Goal: Task Accomplishment & Management: Manage account settings

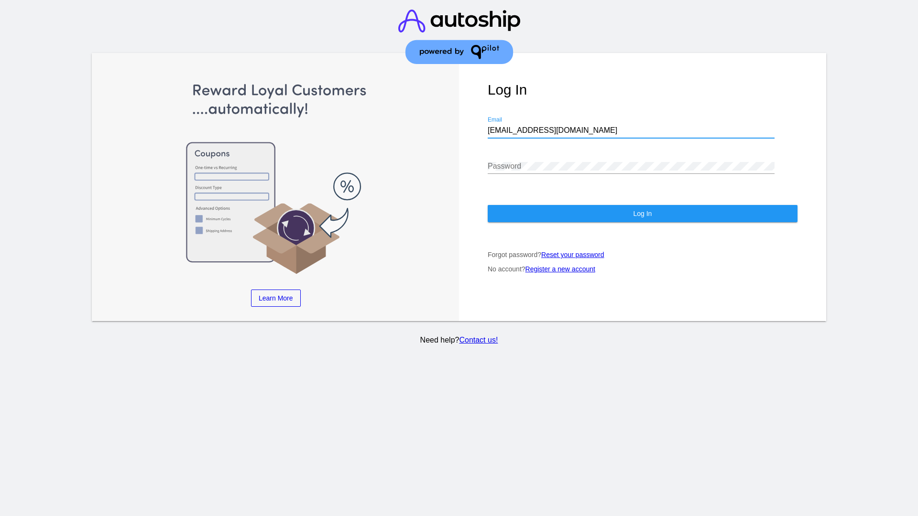
type input "[EMAIL_ADDRESS][DOMAIN_NAME]"
click at [642, 214] on span "Log In" at bounding box center [642, 214] width 19 height 8
